Goal: Information Seeking & Learning: Learn about a topic

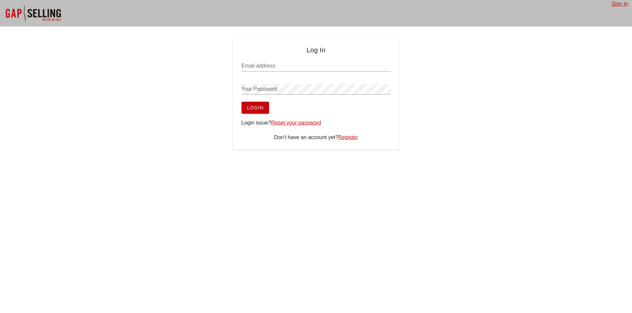
type input "[EMAIL_ADDRESS][PERSON_NAME][DOMAIN_NAME]"
click at [264, 110] on button "Login" at bounding box center [255, 108] width 28 height 12
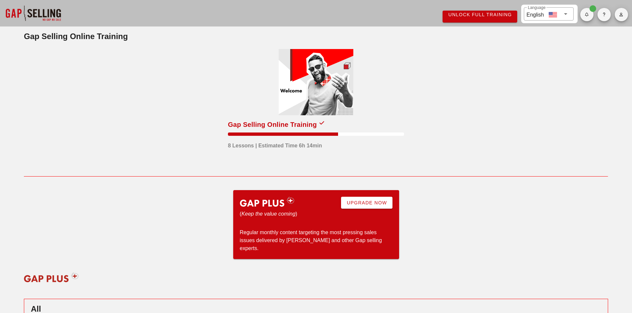
click at [340, 75] on div at bounding box center [316, 82] width 75 height 66
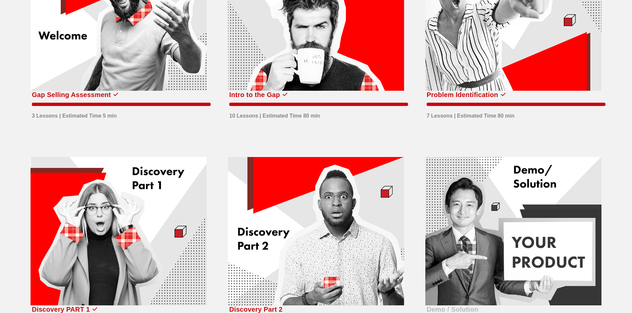
scroll to position [133, 0]
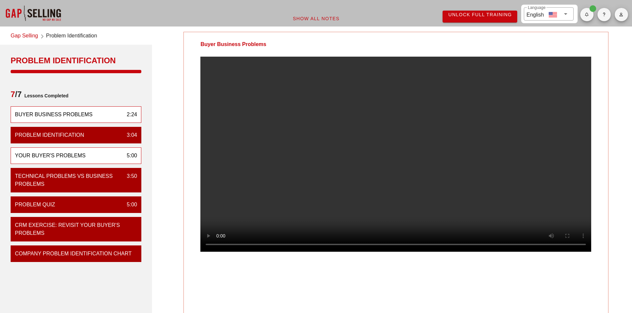
click at [122, 154] on div "5:00" at bounding box center [129, 156] width 16 height 8
